Goal: Find specific page/section: Find specific page/section

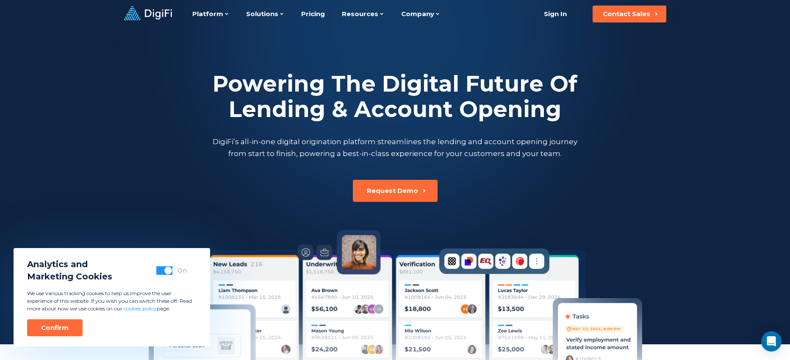
click at [95, 189] on div at bounding box center [395, 172] width 790 height 344
click at [93, 70] on div at bounding box center [395, 172] width 790 height 344
click at [56, 330] on div "Confirm" at bounding box center [55, 327] width 28 height 8
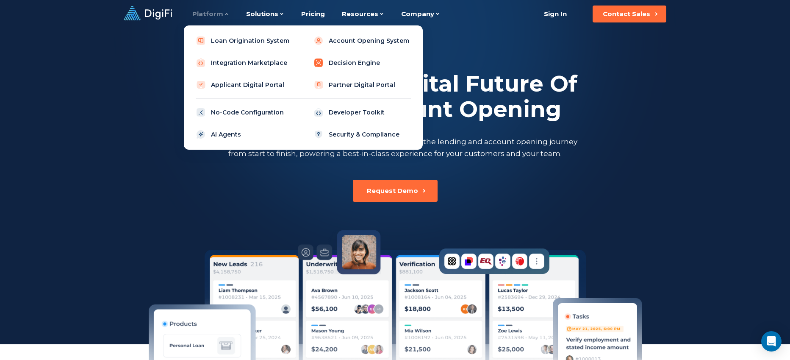
click at [349, 63] on link "Decision Engine" at bounding box center [363, 62] width 108 height 17
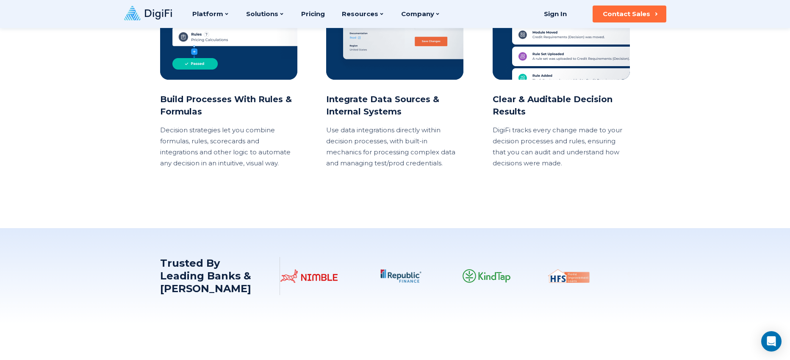
scroll to position [906, 0]
